Goal: Find specific page/section: Find specific page/section

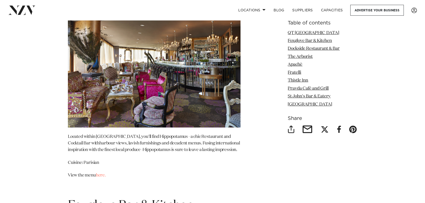
scroll to position [668, 0]
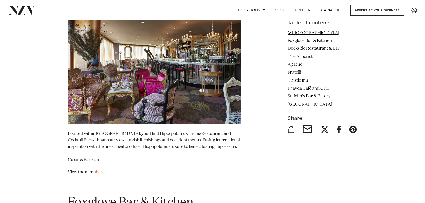
click at [99, 174] on link "here." at bounding box center [101, 172] width 10 height 4
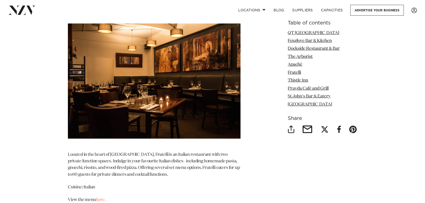
scroll to position [1741, 0]
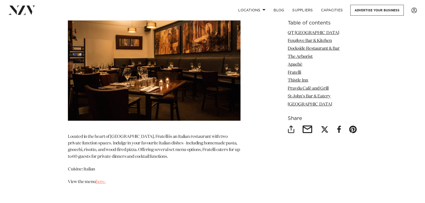
click at [103, 184] on link "here." at bounding box center [101, 182] width 10 height 4
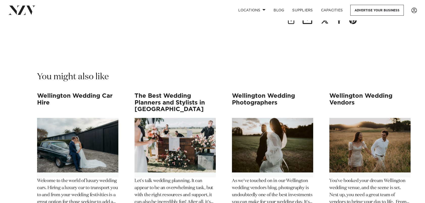
scroll to position [2814, 0]
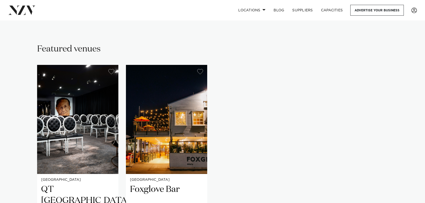
scroll to position [315, 0]
